Goal: Find specific page/section: Find specific page/section

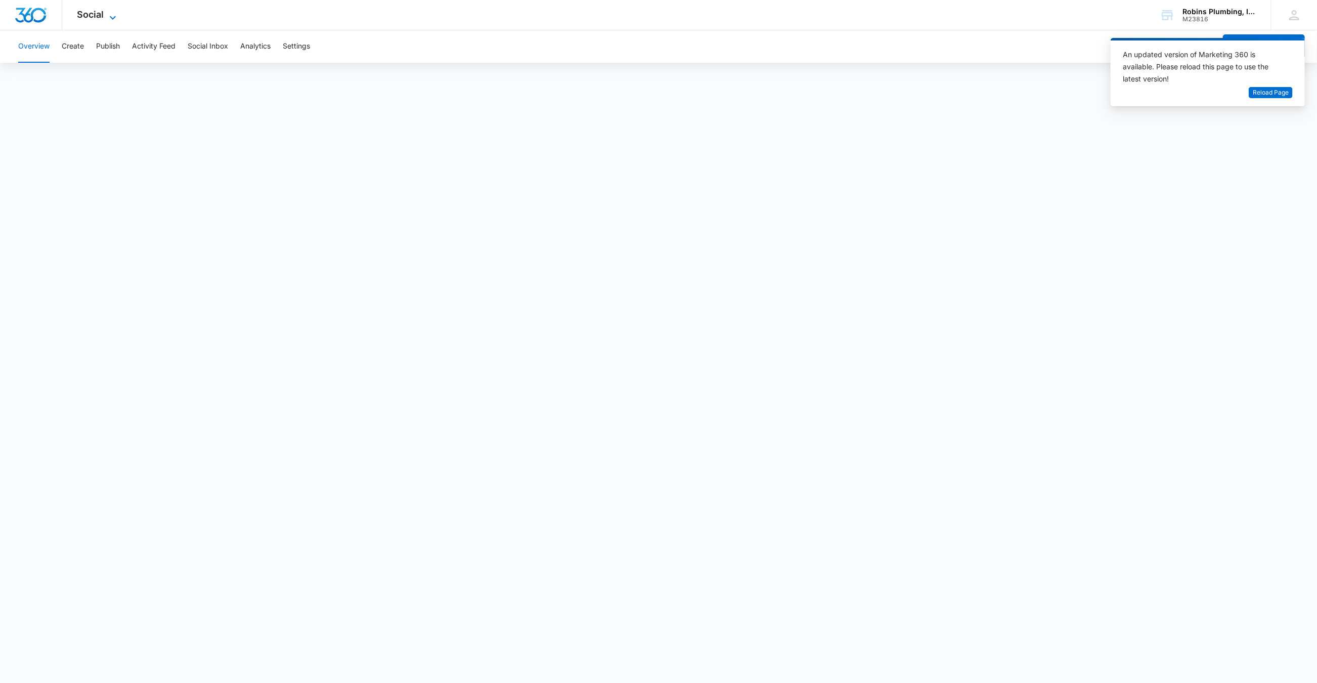
click at [109, 19] on icon at bounding box center [113, 18] width 12 height 12
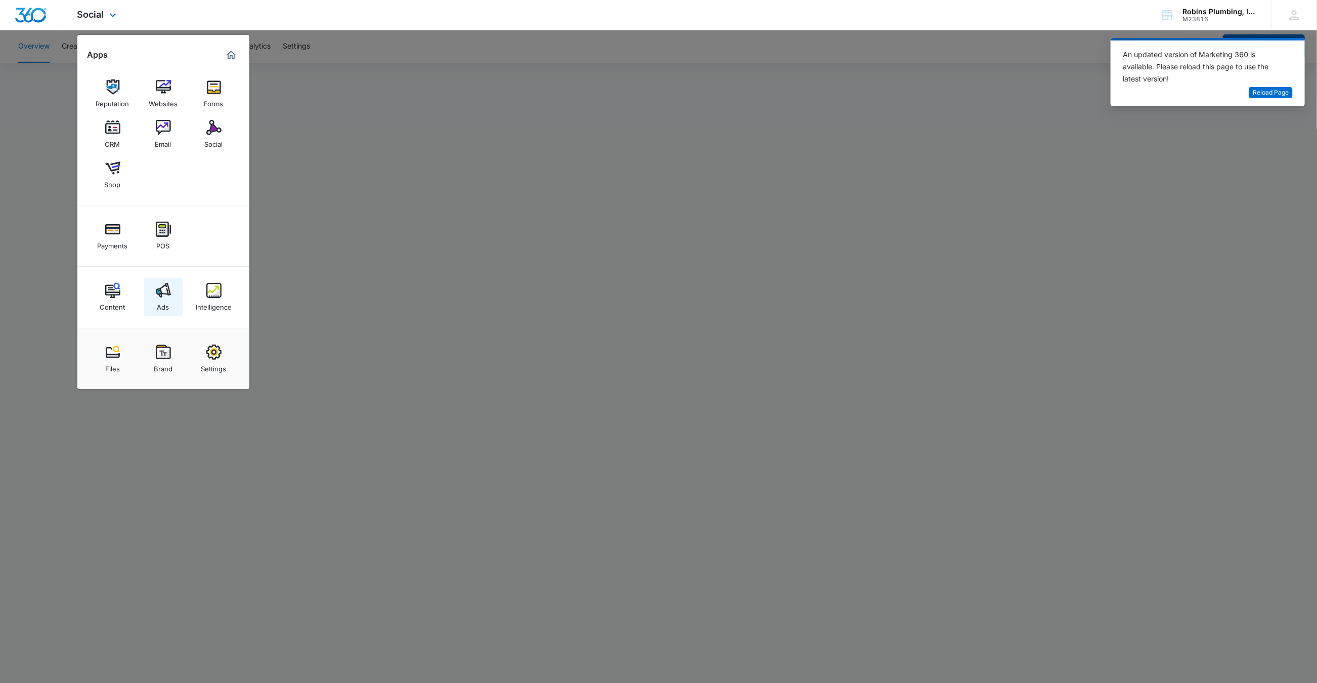
click at [163, 292] on img at bounding box center [163, 290] width 15 height 15
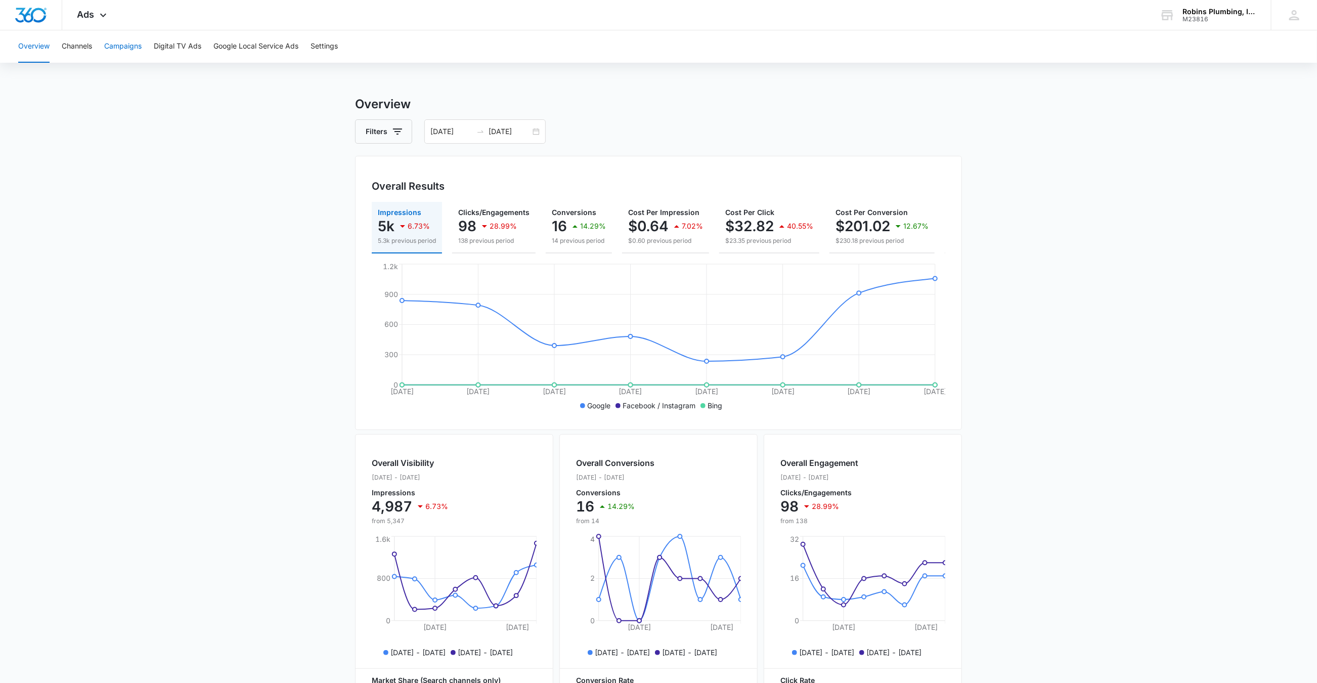
click at [112, 51] on button "Campaigns" at bounding box center [122, 46] width 37 height 32
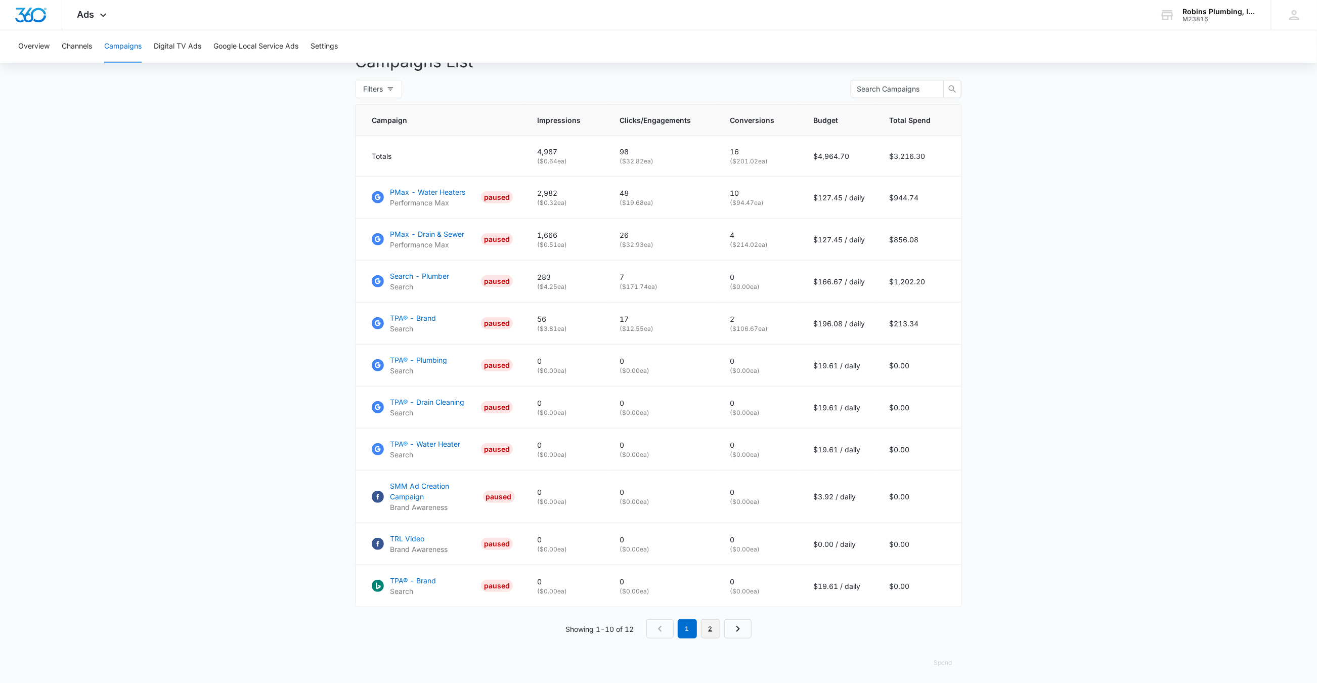
scroll to position [387, 0]
click at [712, 627] on link "2" at bounding box center [710, 631] width 19 height 19
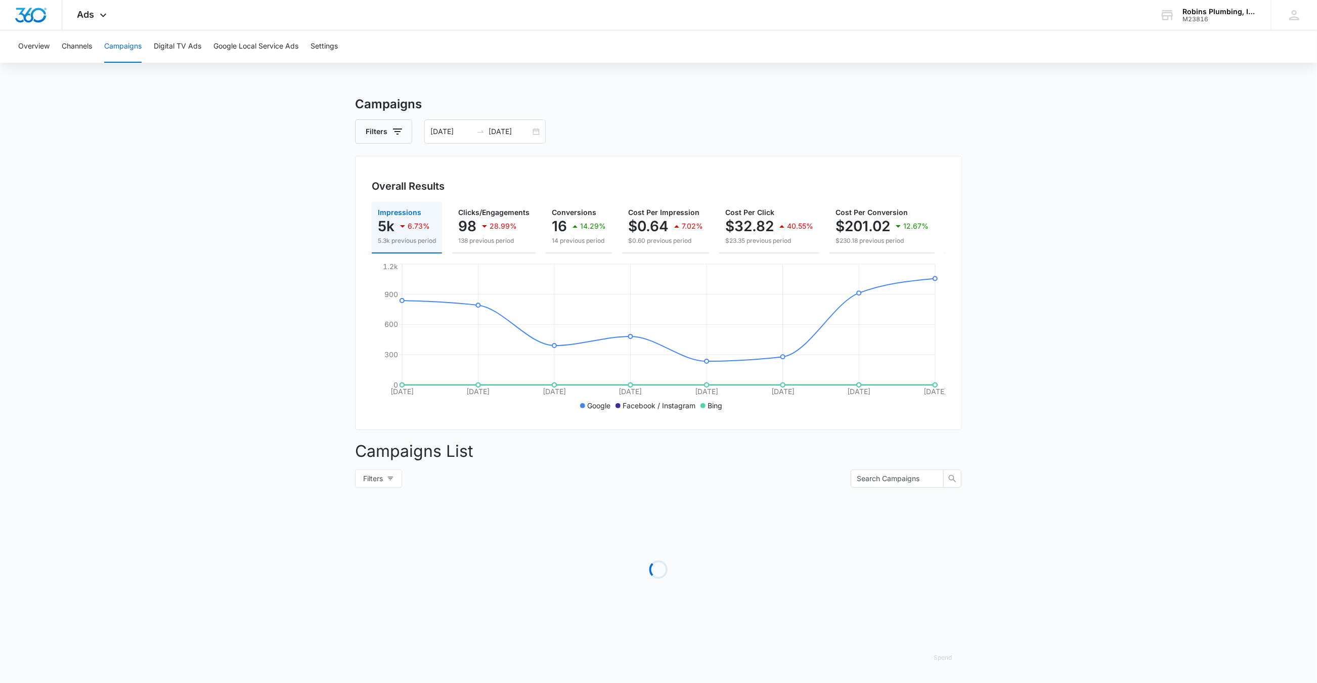
scroll to position [0, 0]
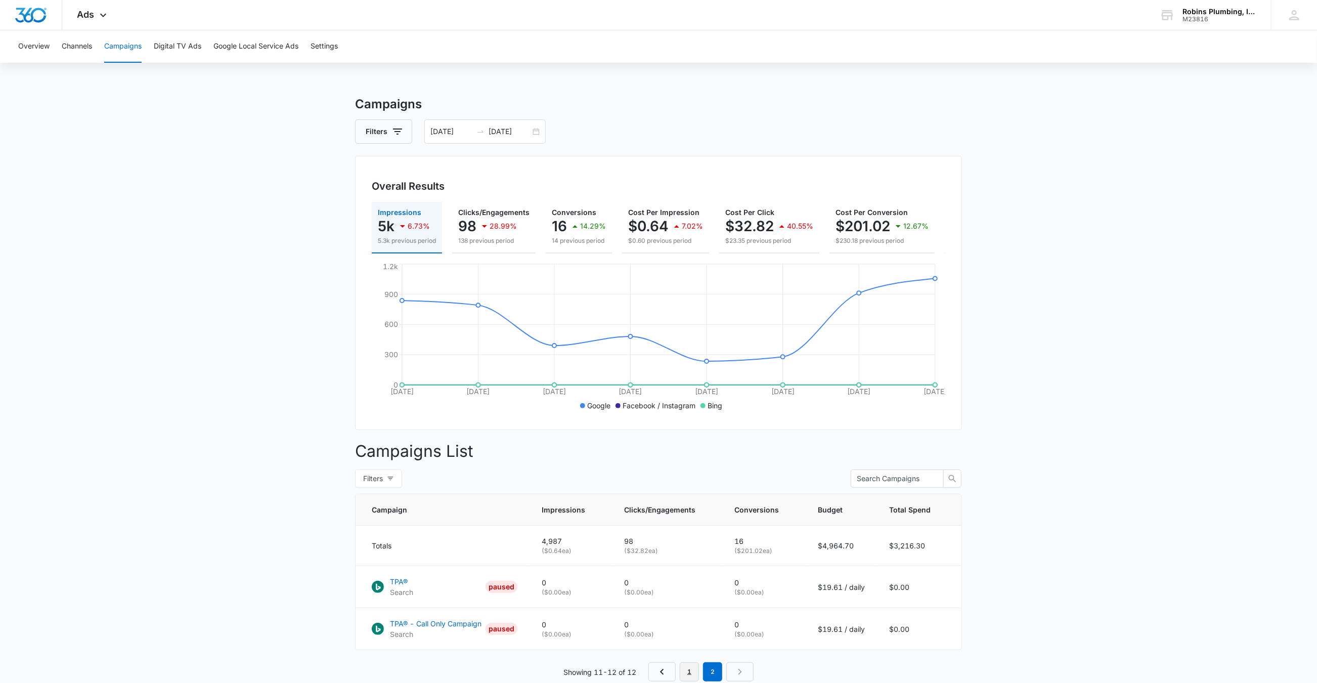
click at [687, 665] on link "1" at bounding box center [689, 671] width 19 height 19
